Goal: Task Accomplishment & Management: Complete application form

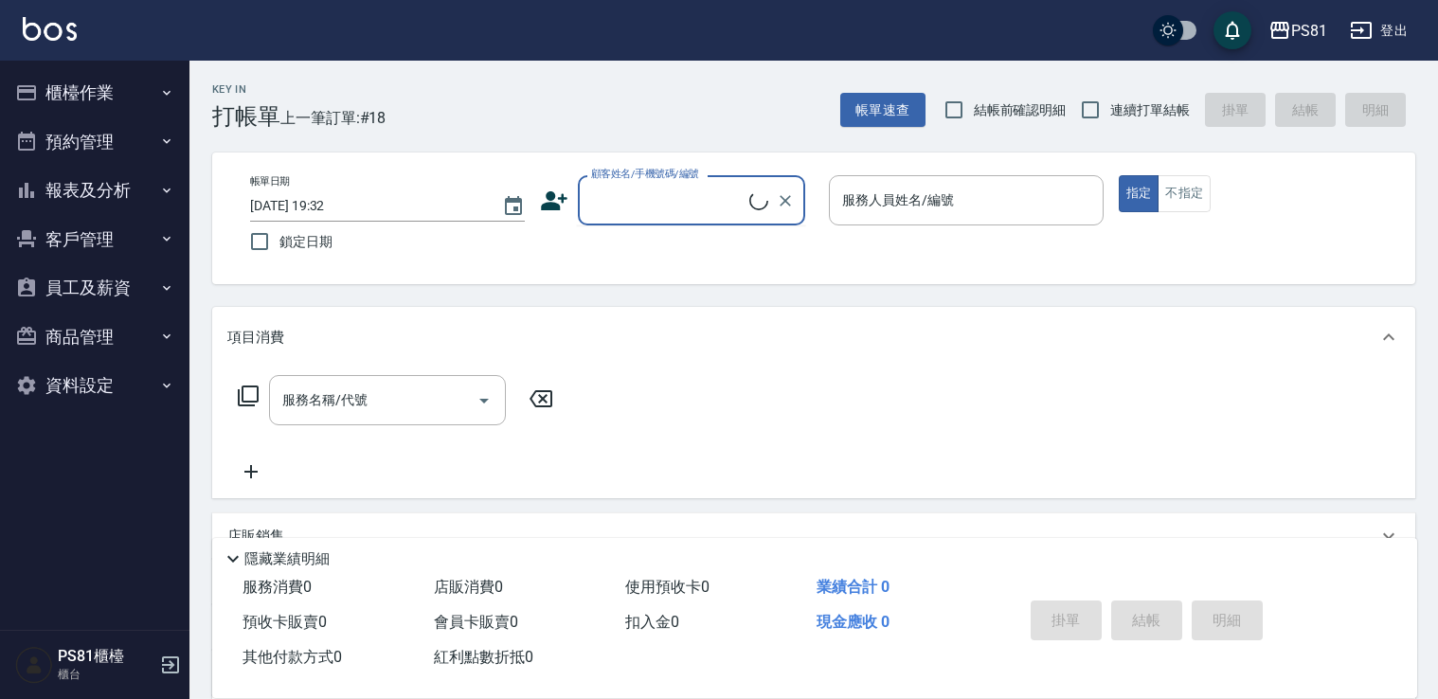
click at [643, 201] on input "顧客姓名/手機號碼/編號" at bounding box center [667, 200] width 163 height 33
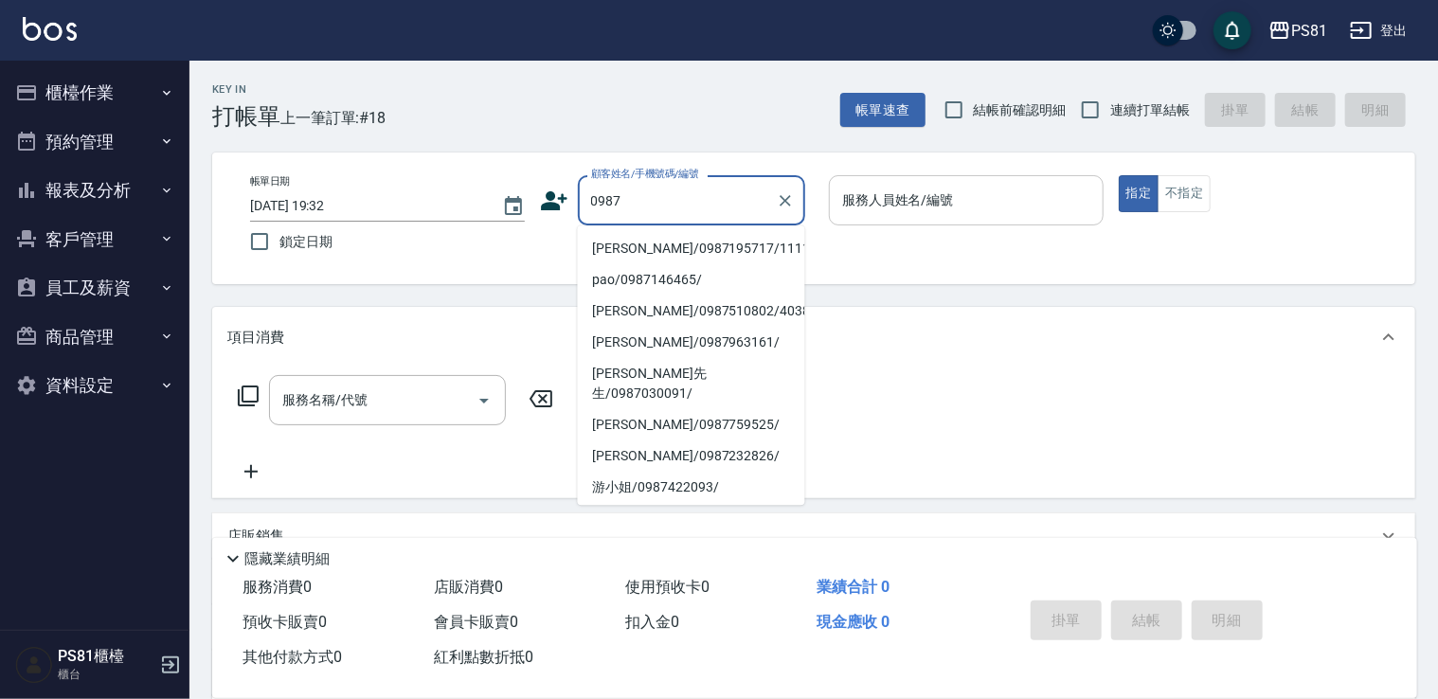
drag, startPoint x: 726, startPoint y: 250, endPoint x: 921, endPoint y: 224, distance: 196.9
click at [750, 253] on li "[PERSON_NAME]/0987195717/111111" at bounding box center [691, 248] width 227 height 31
type input "[PERSON_NAME]/0987195717/111111"
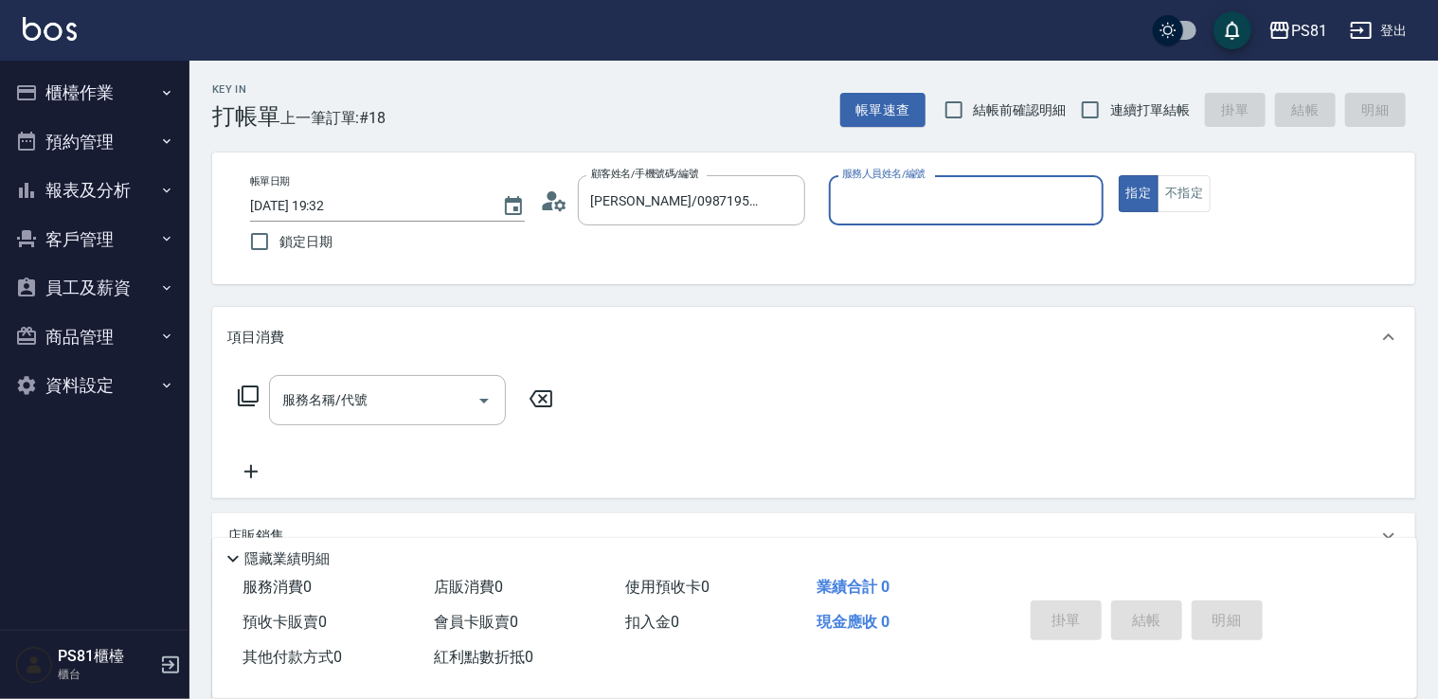
drag, startPoint x: 915, startPoint y: 206, endPoint x: 936, endPoint y: 222, distance: 25.8
click at [920, 206] on input "服務人員姓名/編號" at bounding box center [966, 200] width 258 height 33
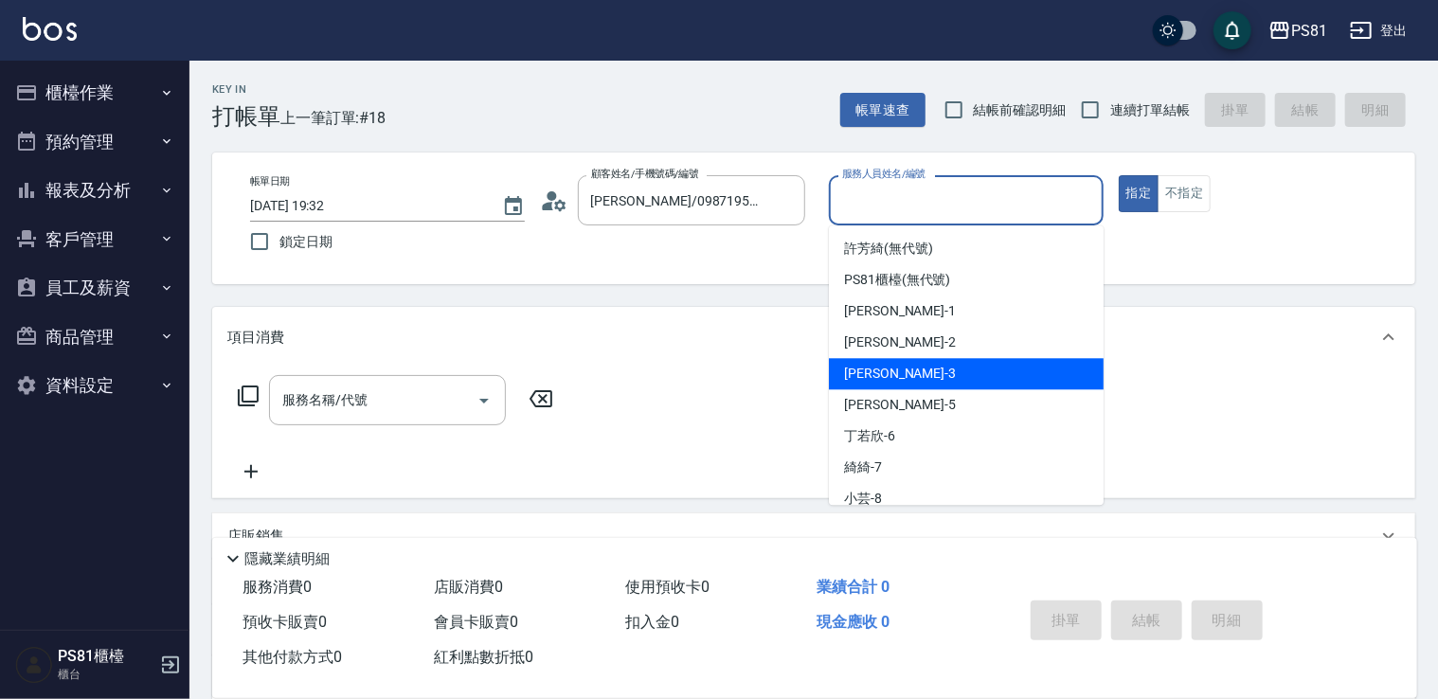
drag, startPoint x: 941, startPoint y: 369, endPoint x: 642, endPoint y: 375, distance: 299.4
click at [936, 369] on div "[PERSON_NAME] -3" at bounding box center [966, 373] width 275 height 31
type input "[PERSON_NAME]-3"
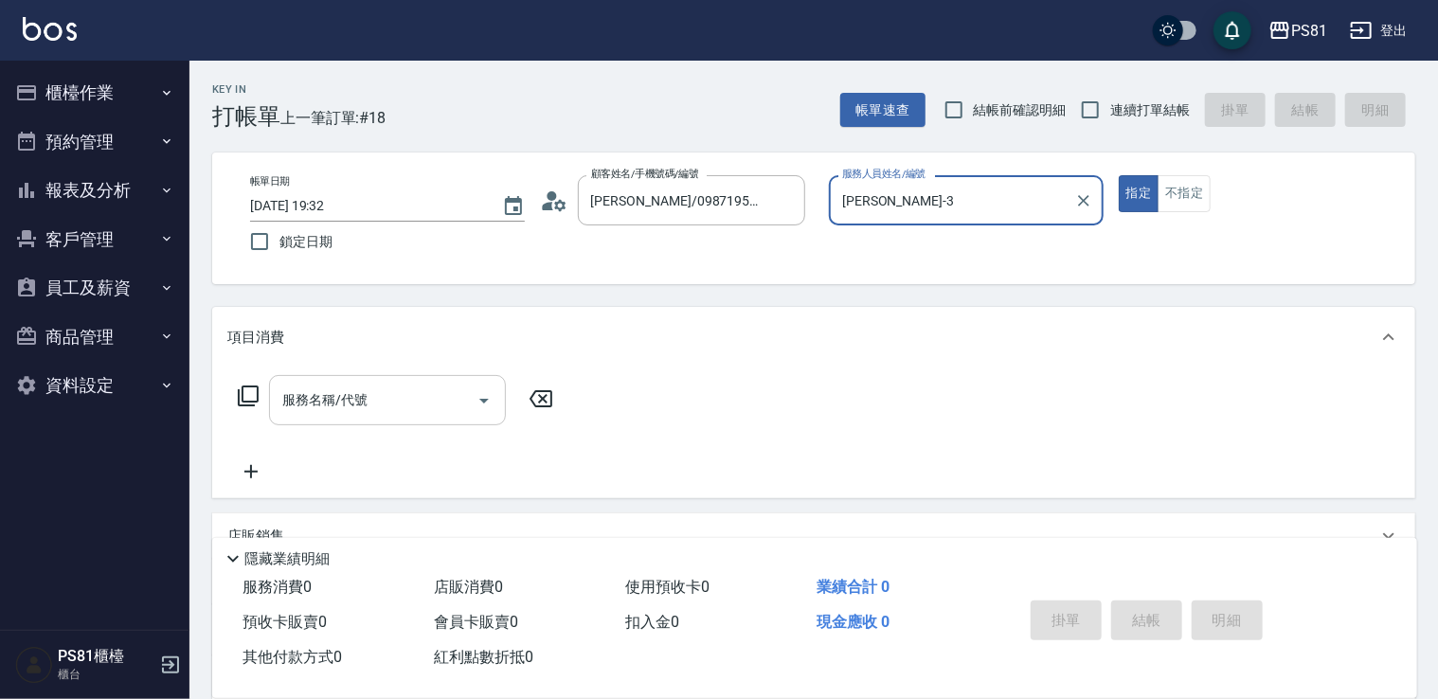
click at [413, 381] on div "服務名稱/代號" at bounding box center [387, 400] width 237 height 50
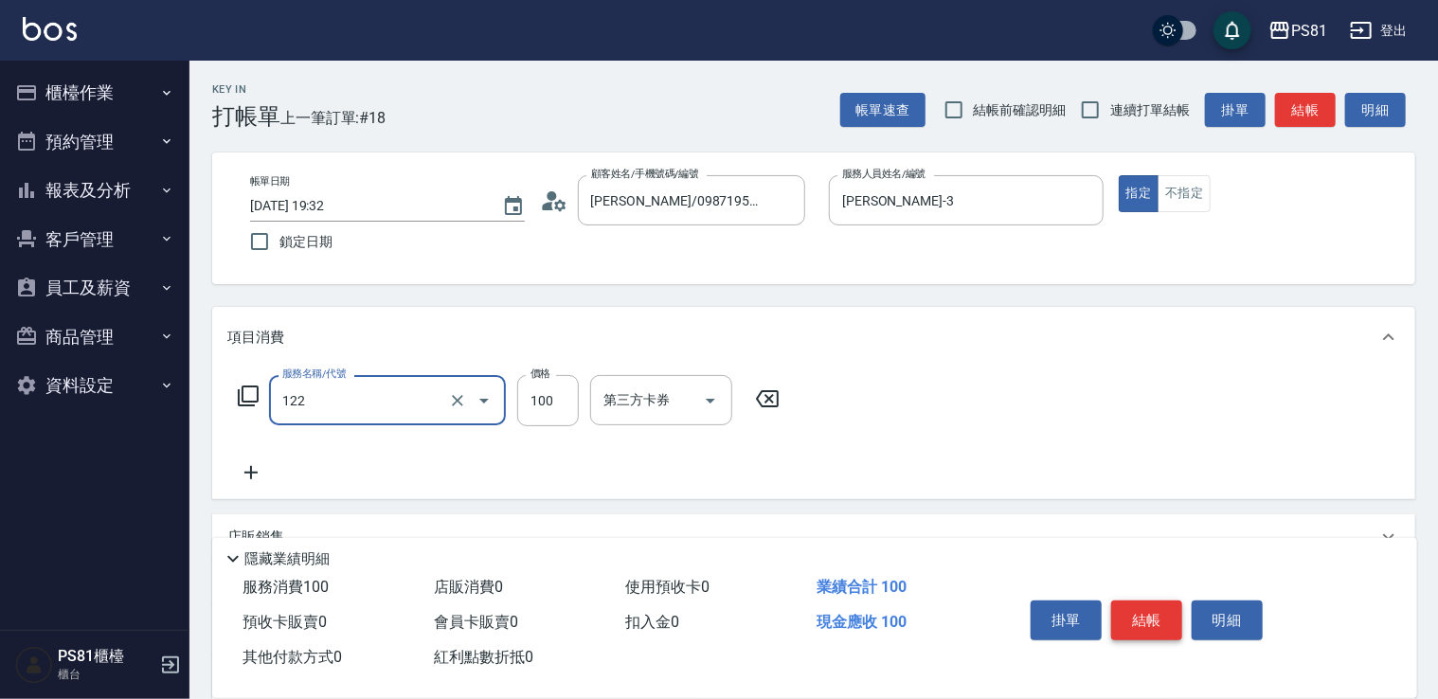
type input "電棒造型(122)"
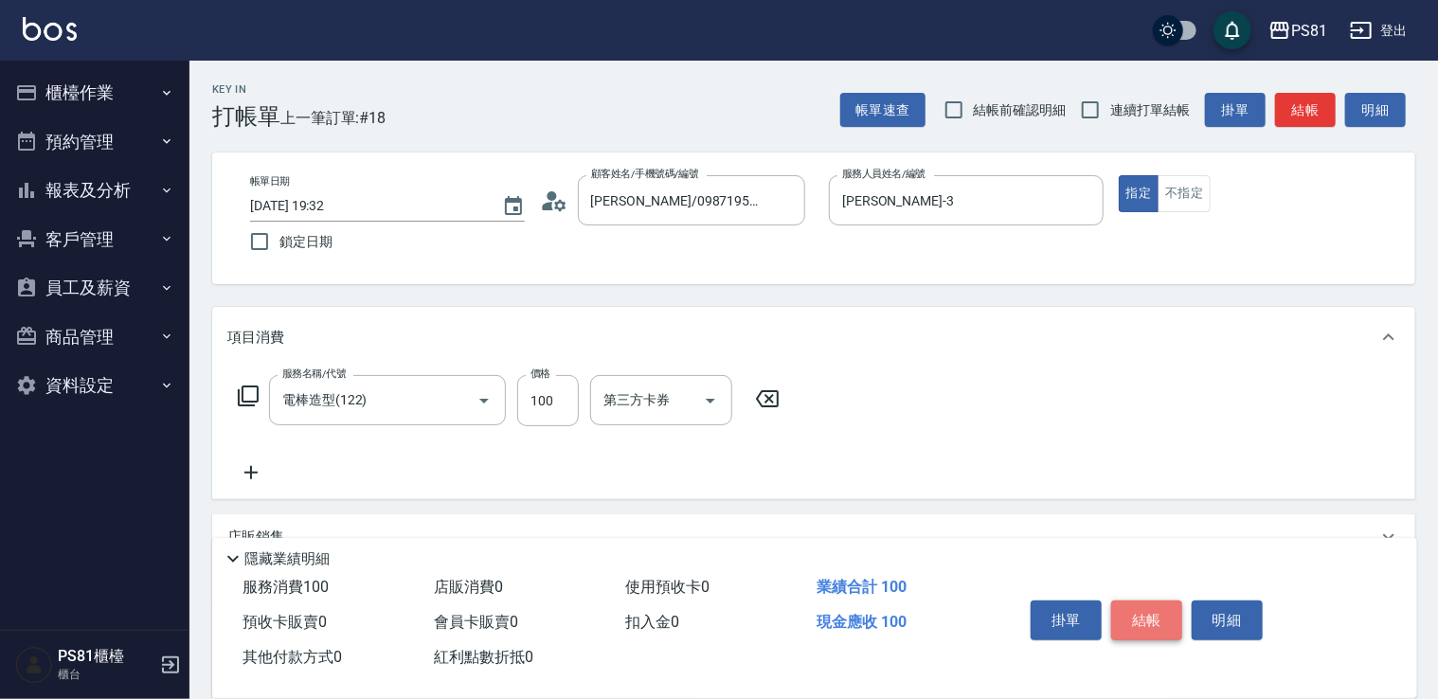
click at [1170, 612] on button "結帳" at bounding box center [1146, 621] width 71 height 40
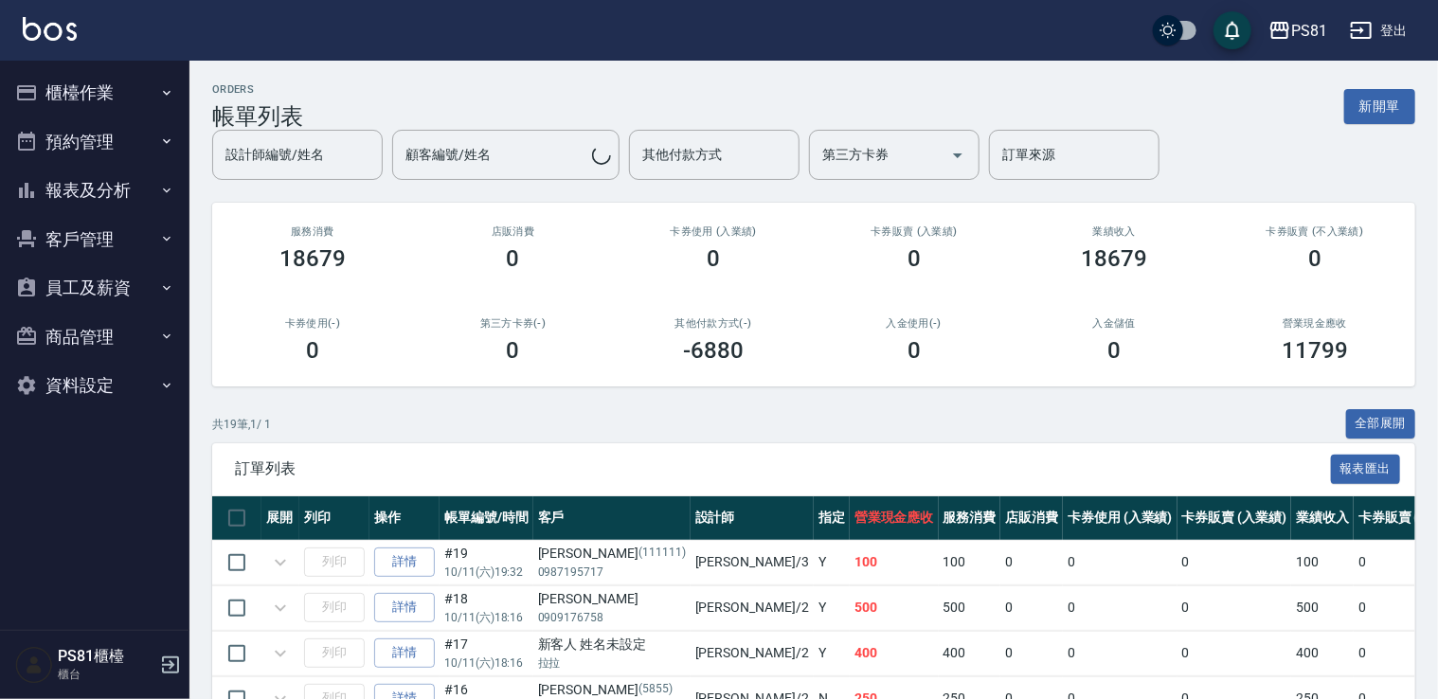
click at [91, 91] on button "櫃檯作業" at bounding box center [95, 92] width 174 height 49
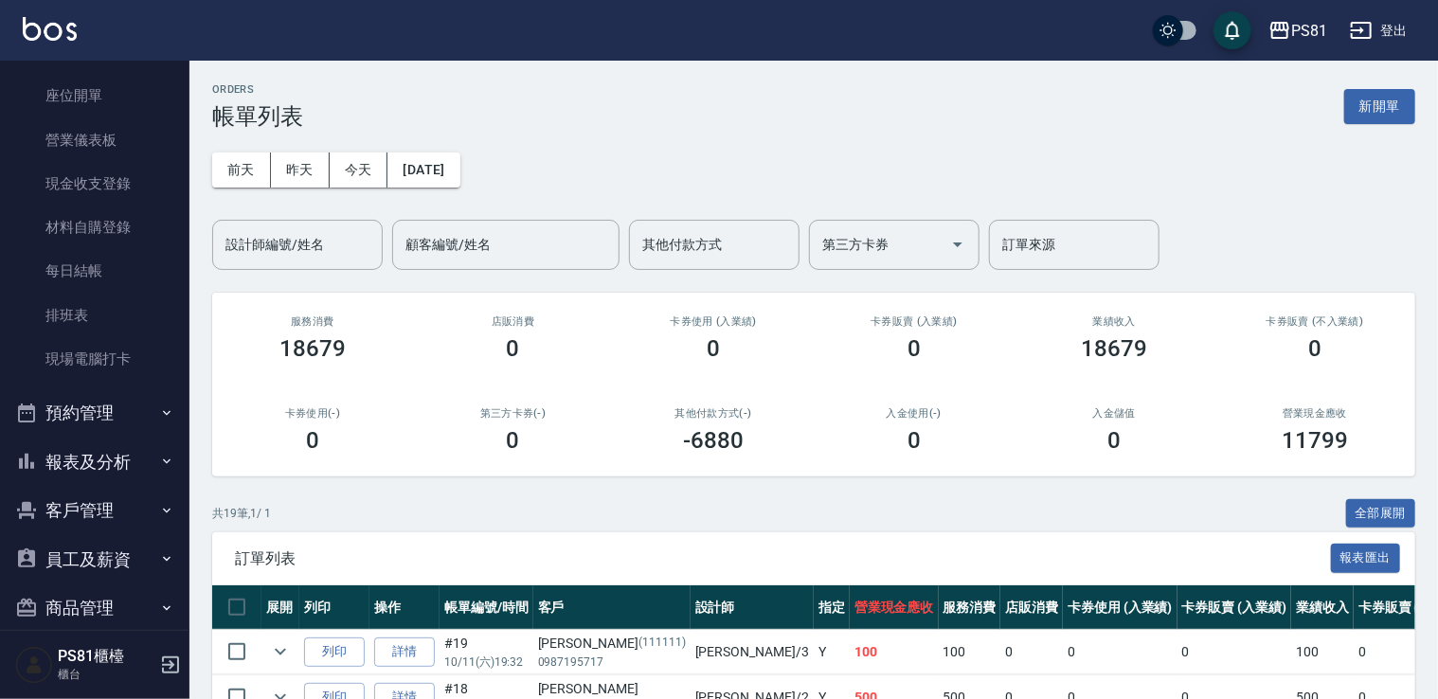
click at [146, 403] on button "預約管理" at bounding box center [95, 412] width 174 height 49
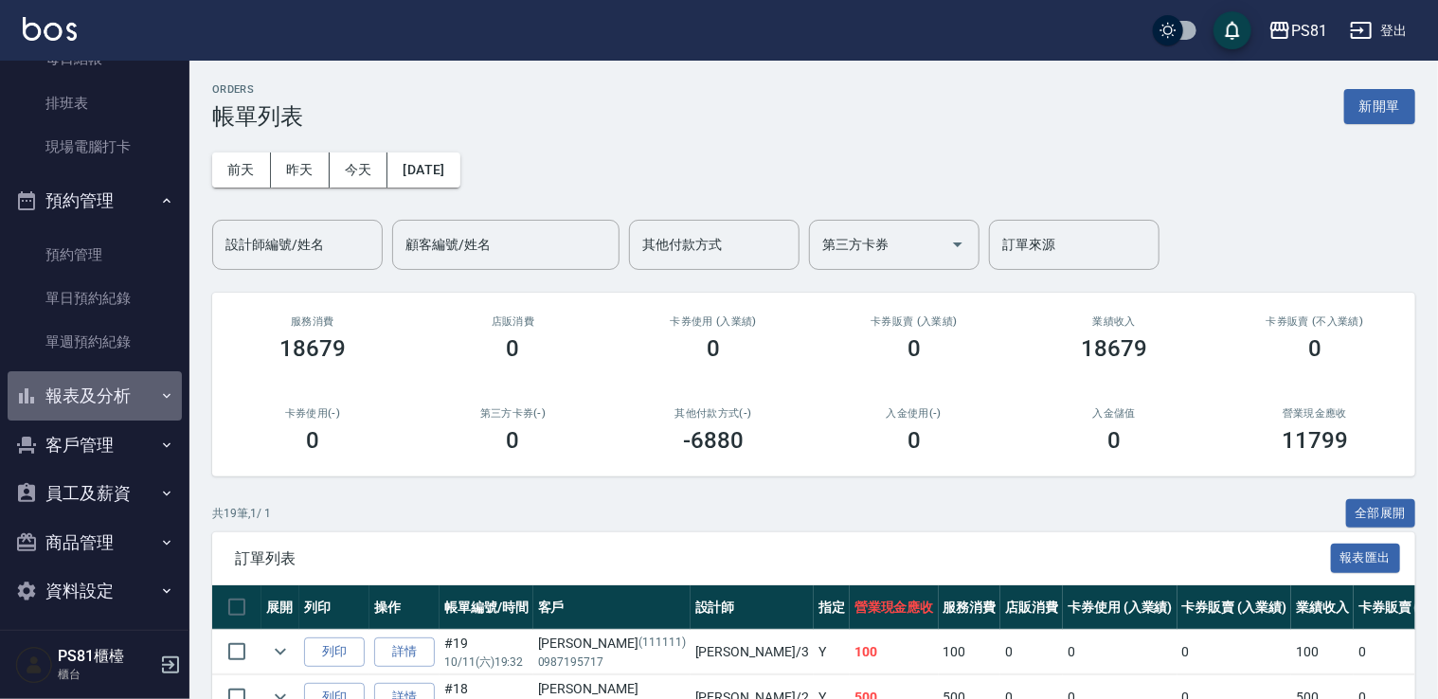
click at [137, 403] on button "報表及分析" at bounding box center [95, 395] width 174 height 49
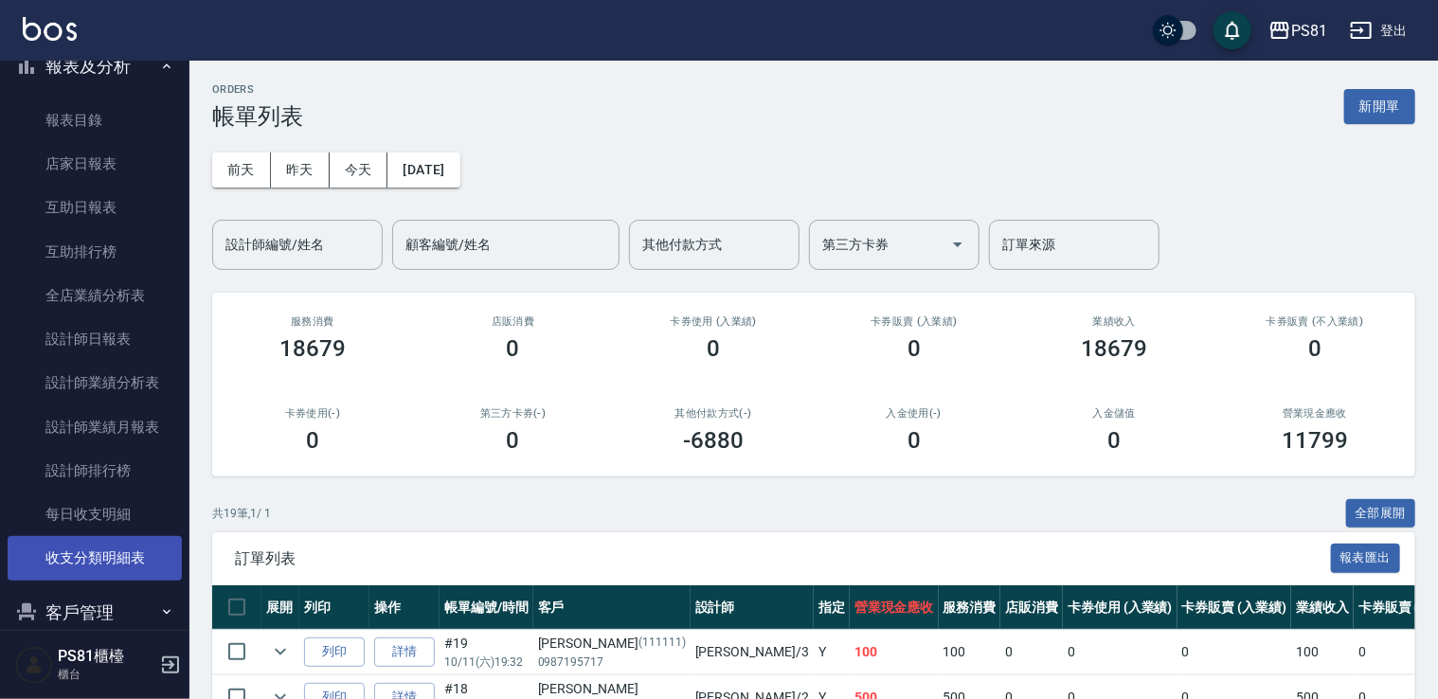
scroll to position [890, 0]
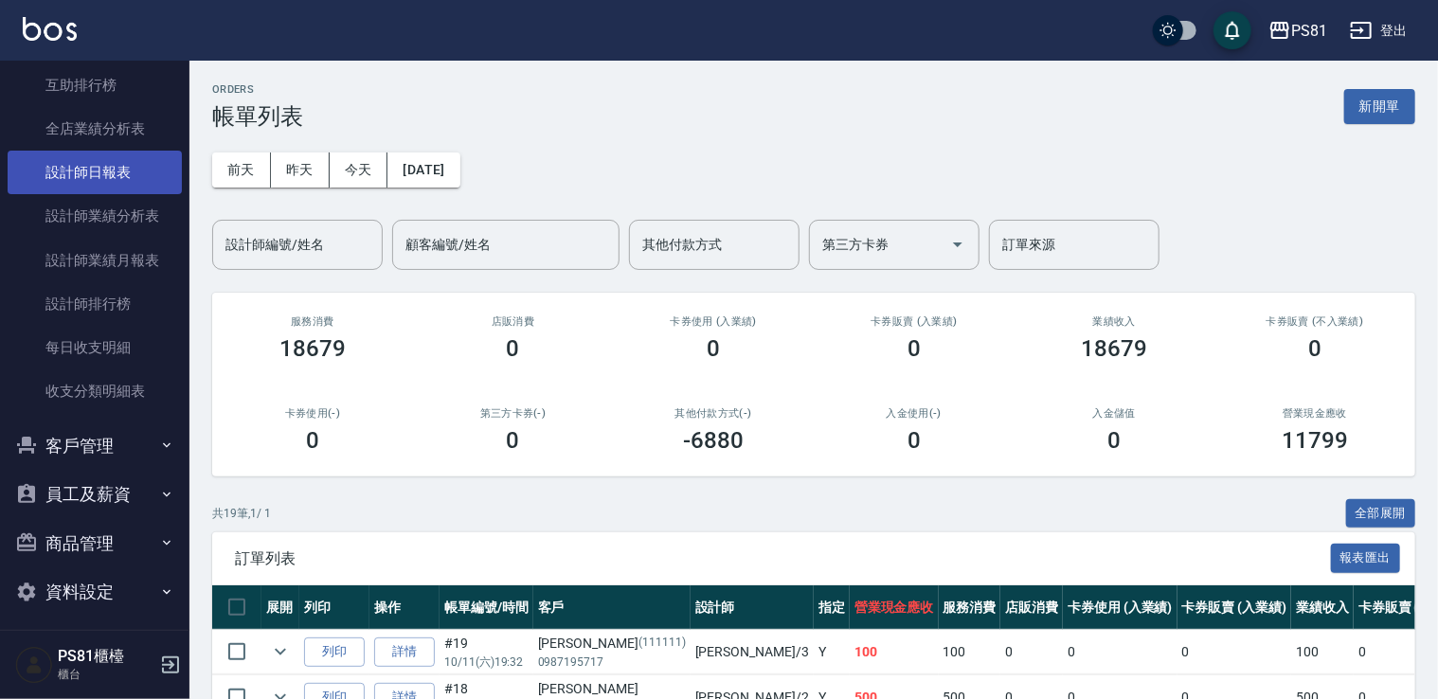
click at [112, 153] on link "設計師日報表" at bounding box center [95, 173] width 174 height 44
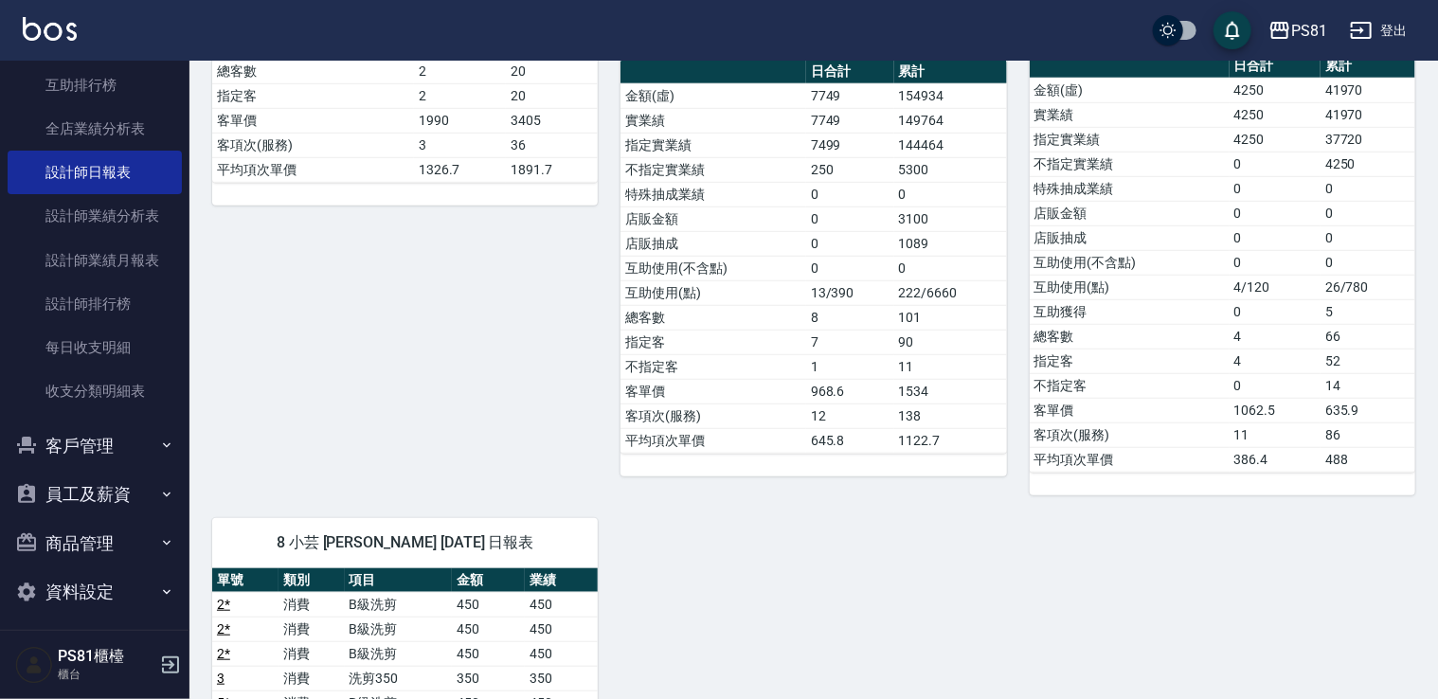
scroll to position [284, 0]
